Goal: Information Seeking & Learning: Learn about a topic

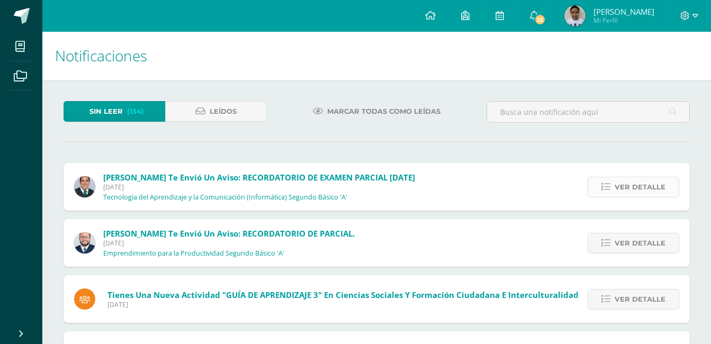
click at [627, 189] on span "Ver detalle" at bounding box center [640, 187] width 51 height 20
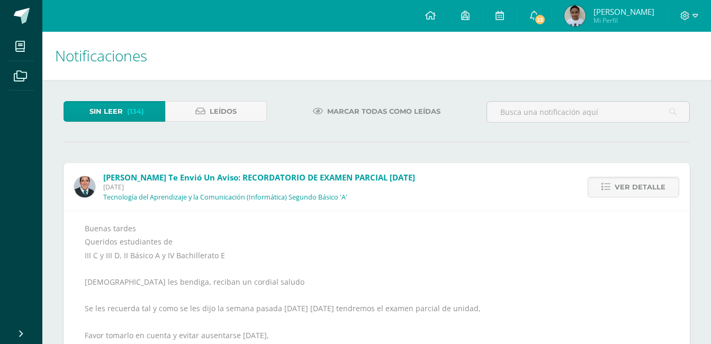
click at [585, 208] on div "Ver detalle" at bounding box center [631, 187] width 118 height 48
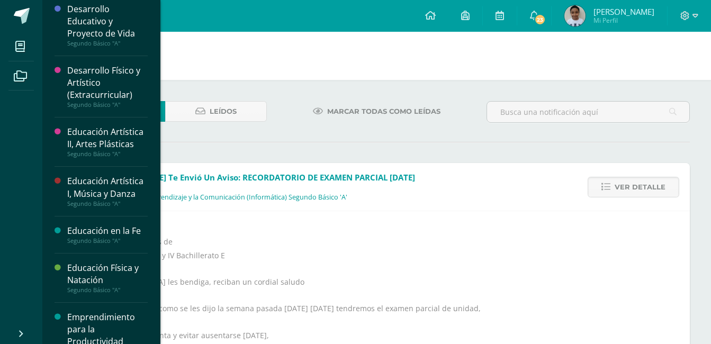
scroll to position [580, 0]
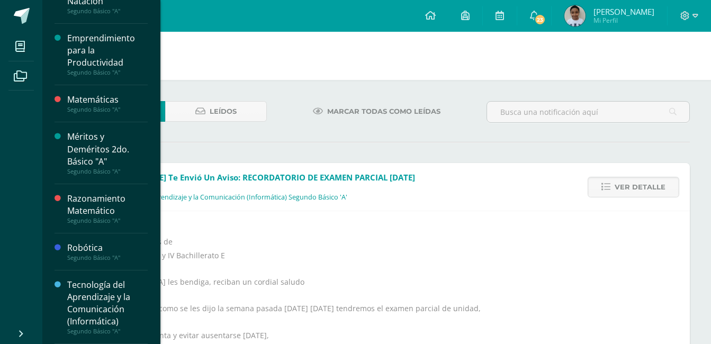
click at [110, 299] on div "Tecnología del Aprendizaje y la Comunicación (Informática)" at bounding box center [107, 303] width 81 height 49
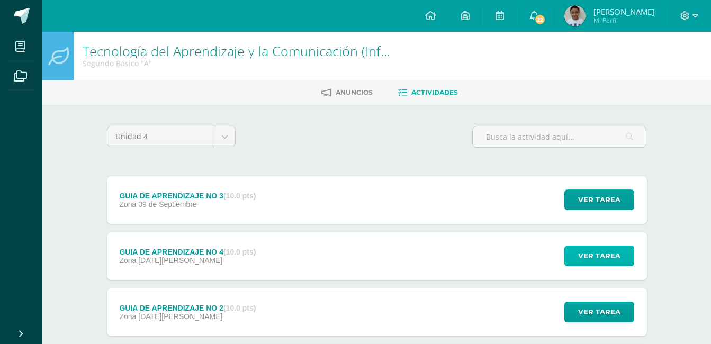
click at [615, 254] on span "Ver tarea" at bounding box center [599, 256] width 42 height 20
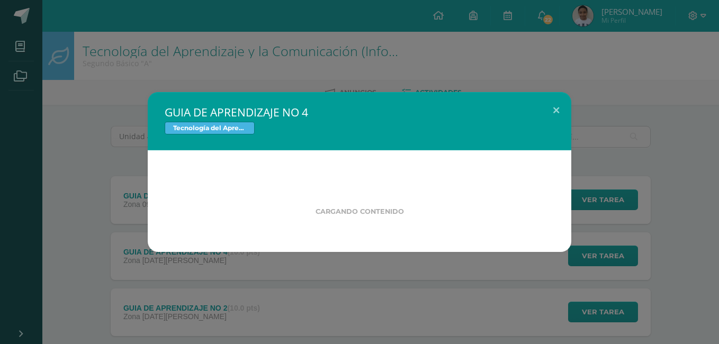
click at [482, 301] on div "GUIA DE APRENDIZAJE NO 4 Tecnología del Aprendizaje y la Comunicación (Informát…" at bounding box center [359, 172] width 719 height 344
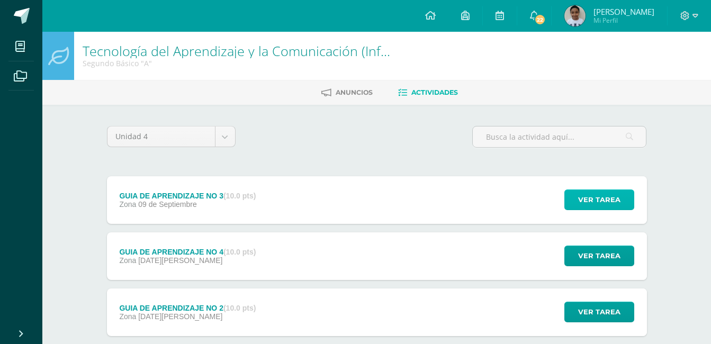
click at [595, 197] on span "Ver tarea" at bounding box center [599, 200] width 42 height 20
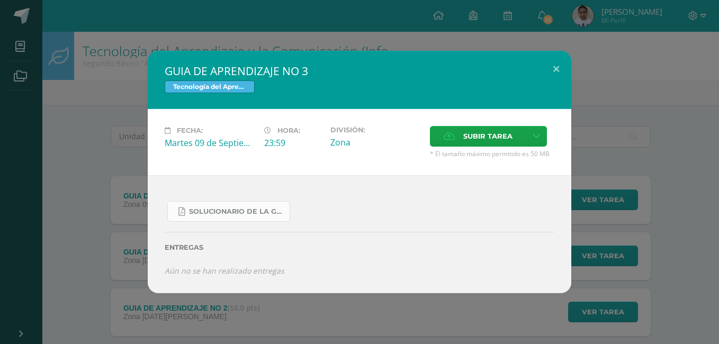
click at [267, 208] on span "SOLUCIONARIO DE LA GUIA 3 FUNCIONES..pdf" at bounding box center [236, 212] width 95 height 8
click at [556, 64] on button at bounding box center [556, 69] width 30 height 36
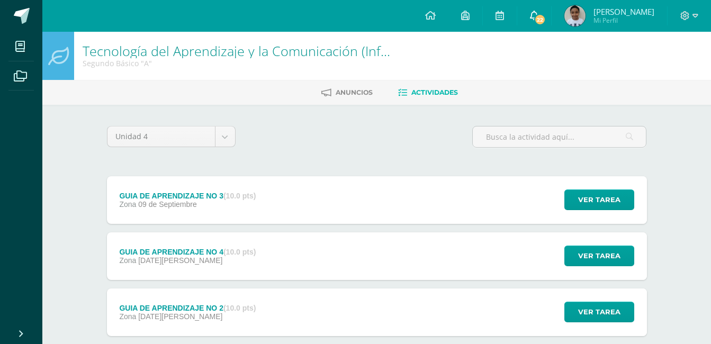
click at [534, 20] on span "22" at bounding box center [540, 20] width 12 height 12
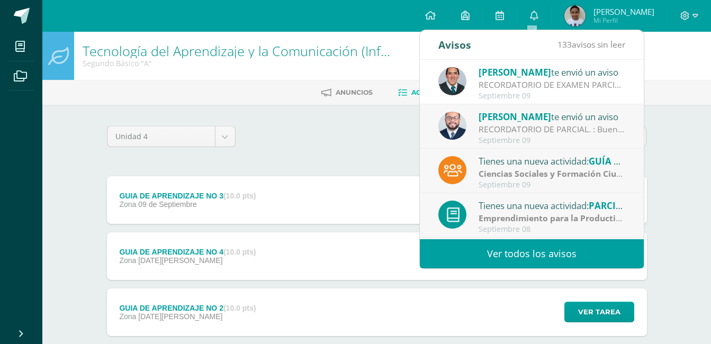
click at [525, 70] on span "[PERSON_NAME]" at bounding box center [515, 72] width 73 height 12
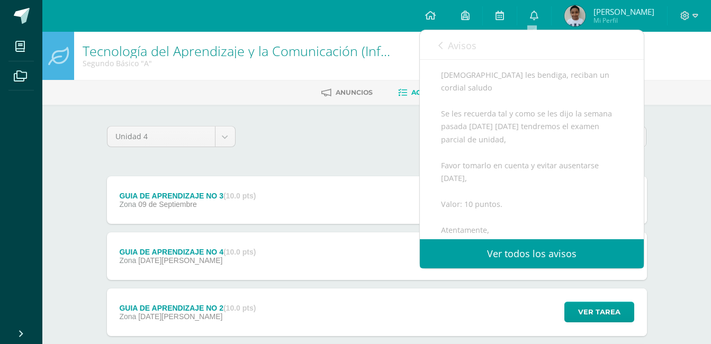
scroll to position [269, 0]
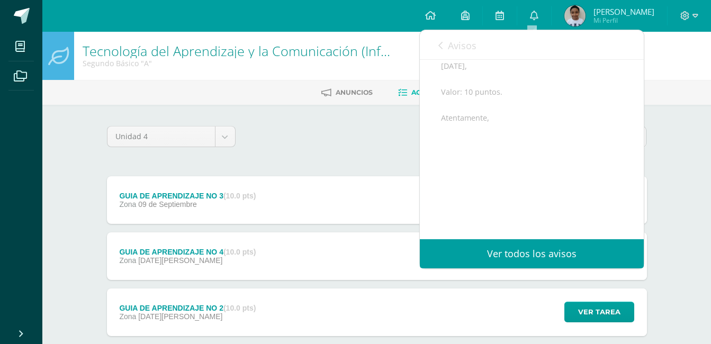
click at [532, 255] on link "Ver todos los avisos" at bounding box center [532, 253] width 224 height 29
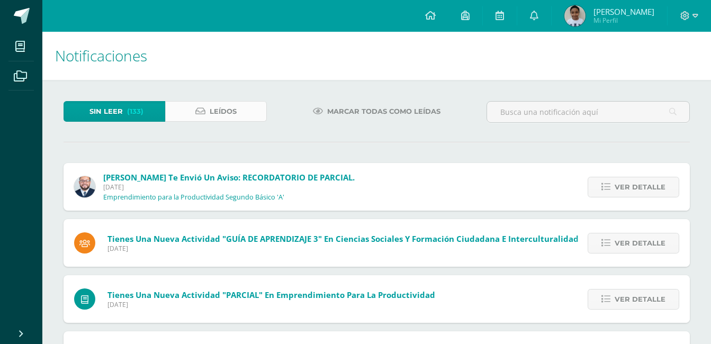
click at [234, 107] on span "Leídos" at bounding box center [223, 112] width 27 height 20
